Goal: Task Accomplishment & Management: Use online tool/utility

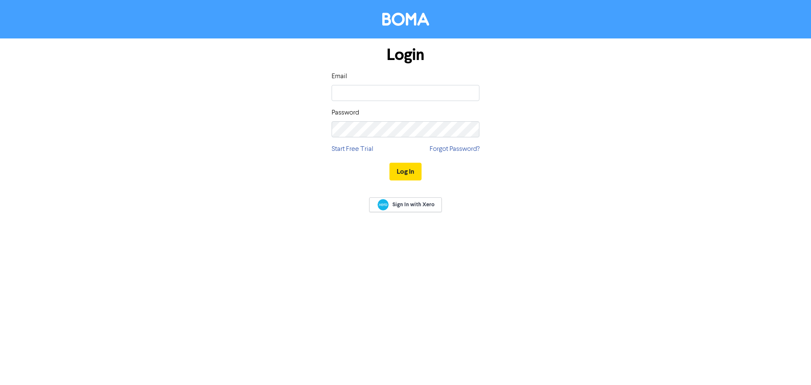
type input "R"
type input "S"
type input "[PERSON_NAME][EMAIL_ADDRESS][DOMAIN_NAME]"
click at [389, 163] on button "Log In" at bounding box center [405, 172] width 32 height 18
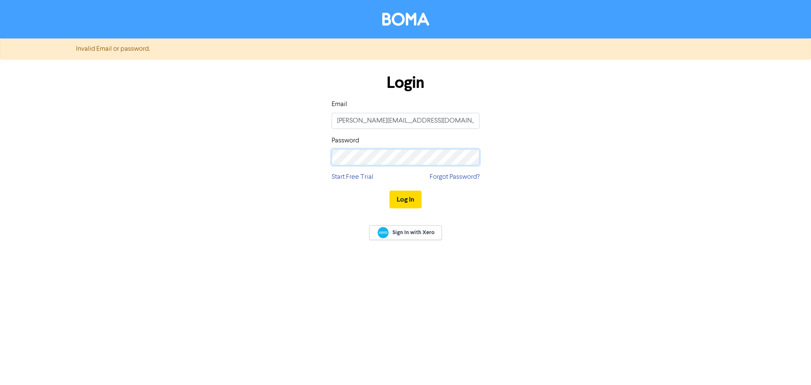
click at [389, 190] on button "Log In" at bounding box center [405, 199] width 32 height 18
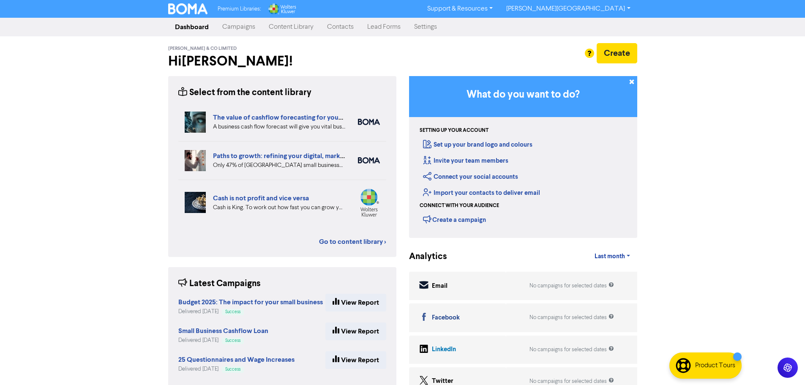
click at [348, 28] on link "Contacts" at bounding box center [340, 27] width 40 height 17
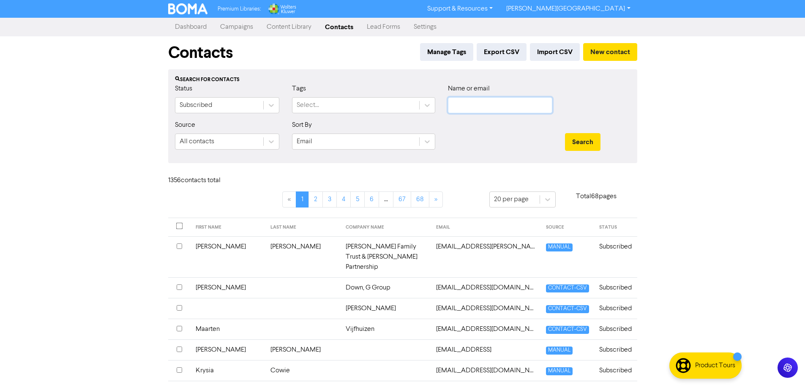
click at [470, 111] on input "text" at bounding box center [500, 105] width 104 height 16
paste input "[EMAIL_ADDRESS][DOMAIN_NAME]"
type input "[EMAIL_ADDRESS][DOMAIN_NAME]"
click at [577, 146] on button "Search" at bounding box center [582, 142] width 35 height 18
